Goal: Task Accomplishment & Management: Manage account settings

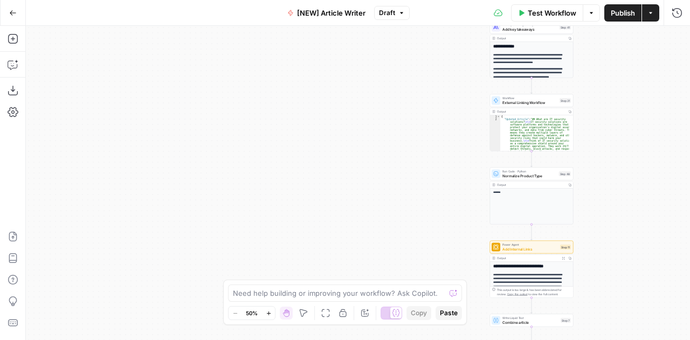
drag, startPoint x: 10, startPoint y: 17, endPoint x: 294, endPoint y: 131, distance: 306.5
click at [294, 131] on div "Workflow Set Inputs Inputs Google Search Google Search Step 2 Output Expand Out…" at bounding box center [358, 183] width 664 height 314
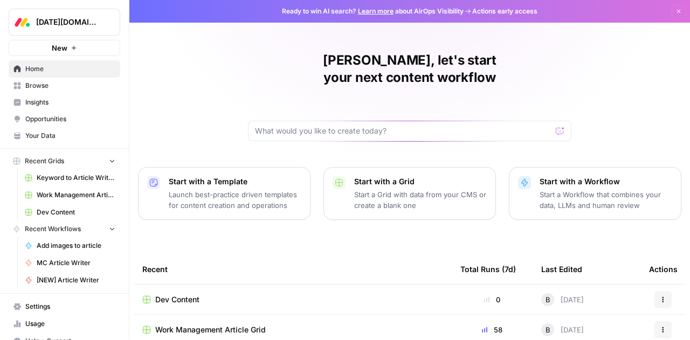
scroll to position [10, 0]
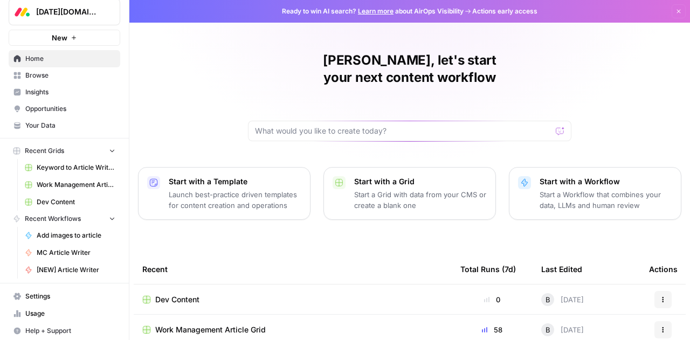
click at [58, 297] on span "Settings" at bounding box center [70, 297] width 90 height 10
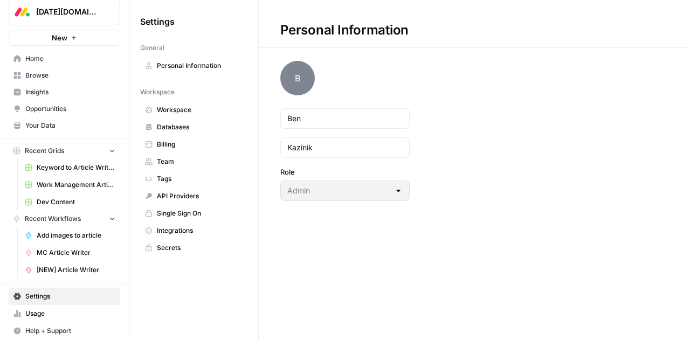
click at [176, 160] on span "Team" at bounding box center [200, 162] width 86 height 10
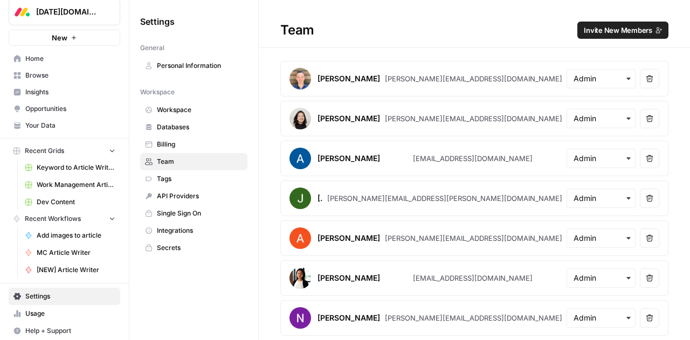
click at [595, 37] on button "Invite New Members" at bounding box center [622, 30] width 91 height 17
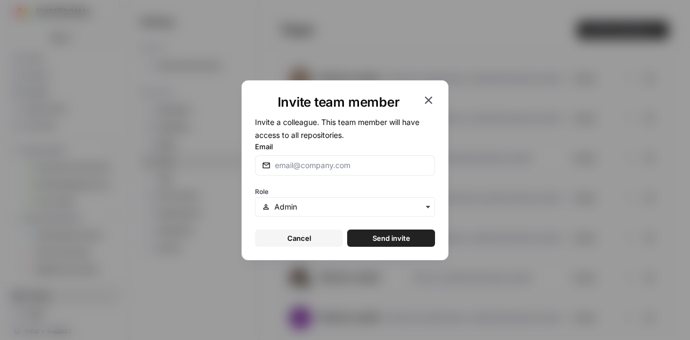
click at [321, 237] on button "Cancel" at bounding box center [299, 238] width 88 height 17
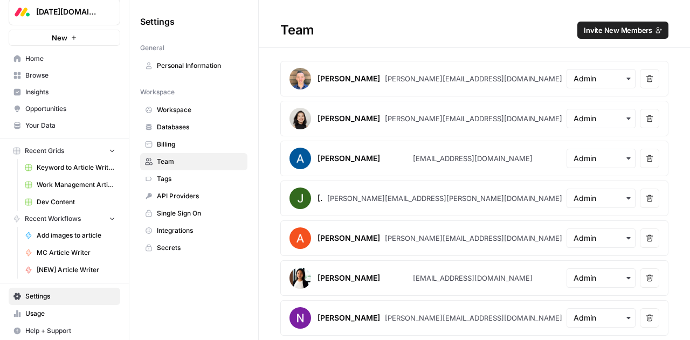
click at [602, 29] on span "Invite New Members" at bounding box center [618, 30] width 68 height 11
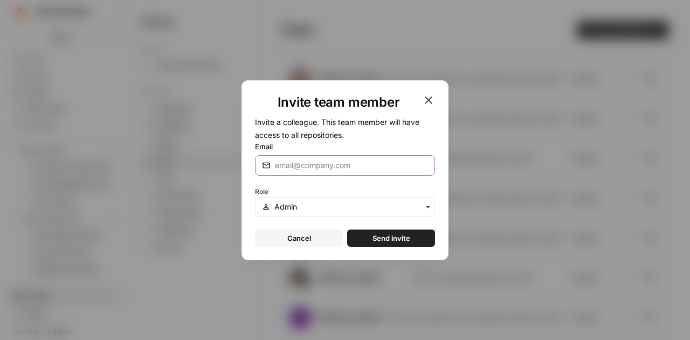
click at [343, 164] on input "Email" at bounding box center [351, 165] width 153 height 11
type input "ozka@monday.com"
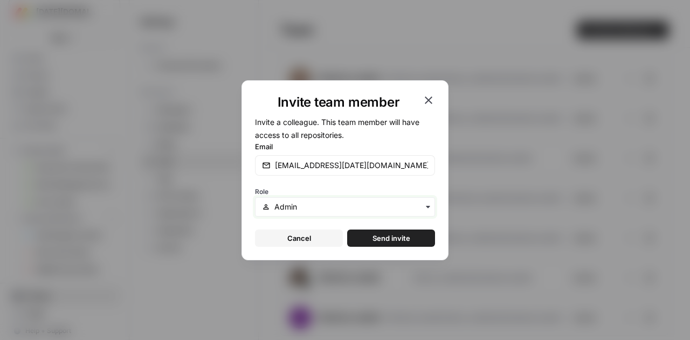
click at [358, 203] on input "text" at bounding box center [351, 207] width 154 height 11
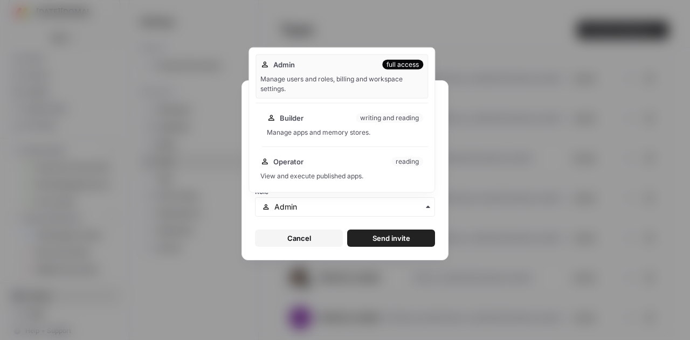
click at [318, 129] on div "Manage apps and memory stores." at bounding box center [345, 133] width 156 height 10
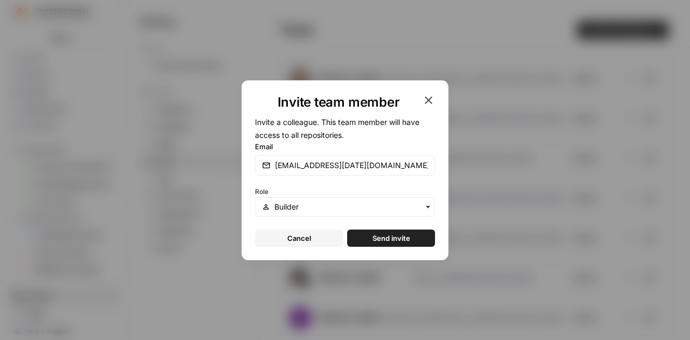
click at [365, 238] on button "Send invite" at bounding box center [391, 238] width 88 height 17
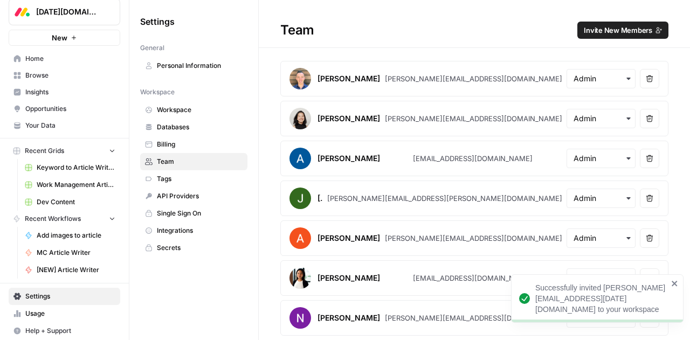
click at [589, 32] on span "Invite New Members" at bounding box center [618, 30] width 68 height 11
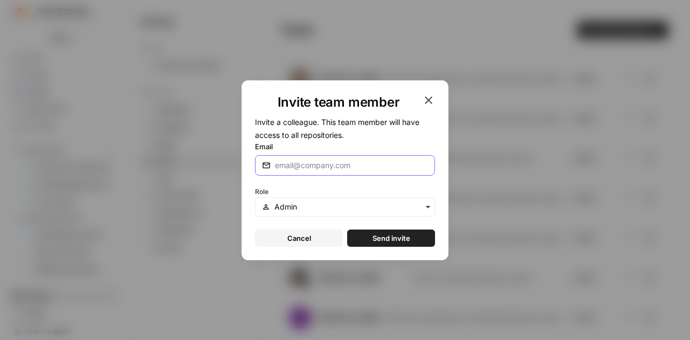
click at [328, 162] on input "Email" at bounding box center [351, 165] width 153 height 11
paste input "david@azaharmedia.co.uk"
type input "david@azaharmedia.co.uk"
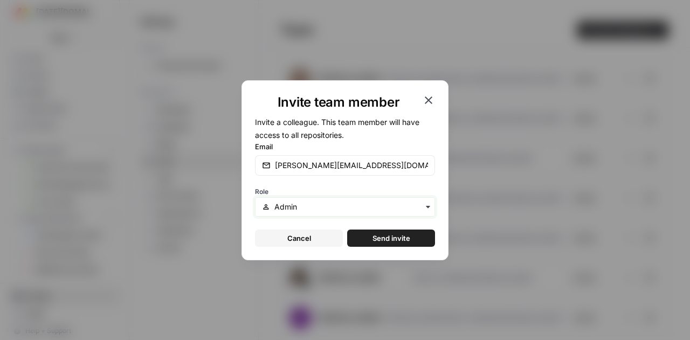
click at [300, 205] on input "text" at bounding box center [351, 207] width 154 height 11
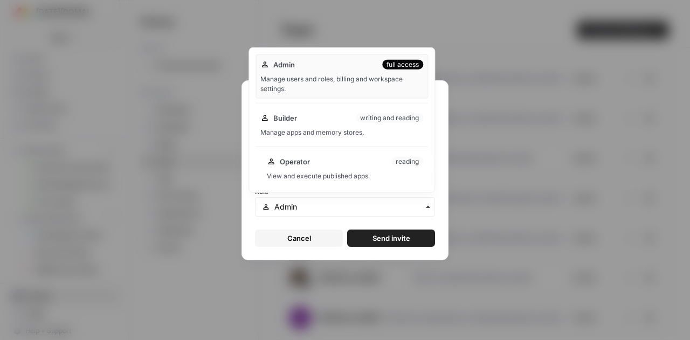
click at [289, 168] on div "Operator reading View and execute published apps." at bounding box center [345, 168] width 166 height 34
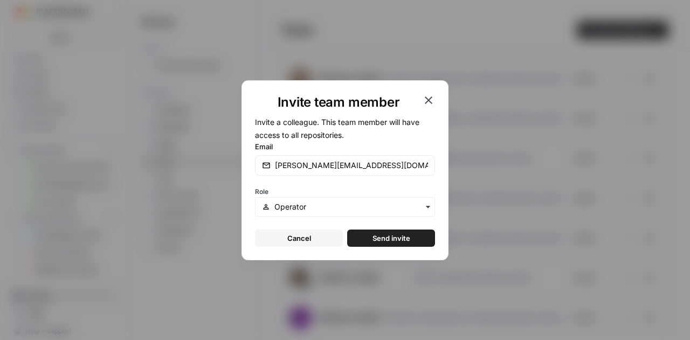
click at [362, 236] on button "Send invite" at bounding box center [391, 238] width 88 height 17
